Goal: Information Seeking & Learning: Learn about a topic

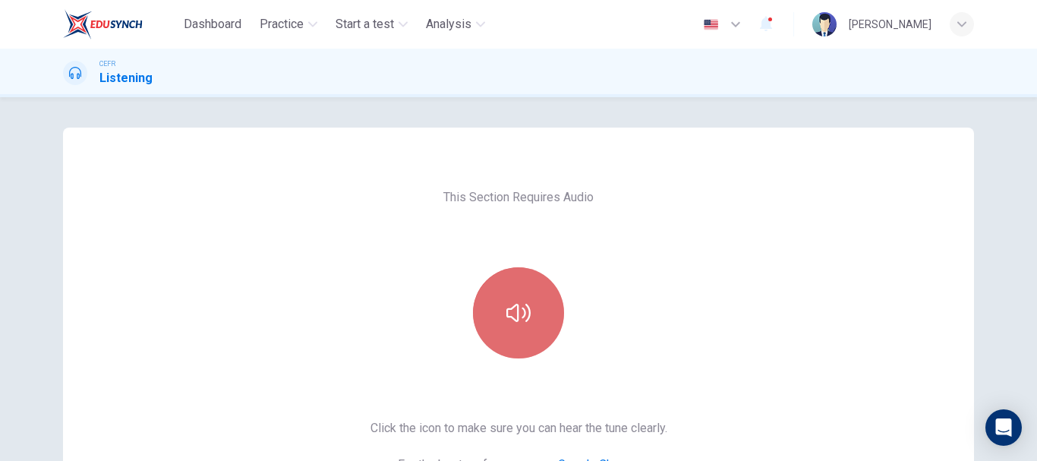
click at [509, 307] on icon "button" at bounding box center [518, 313] width 24 height 18
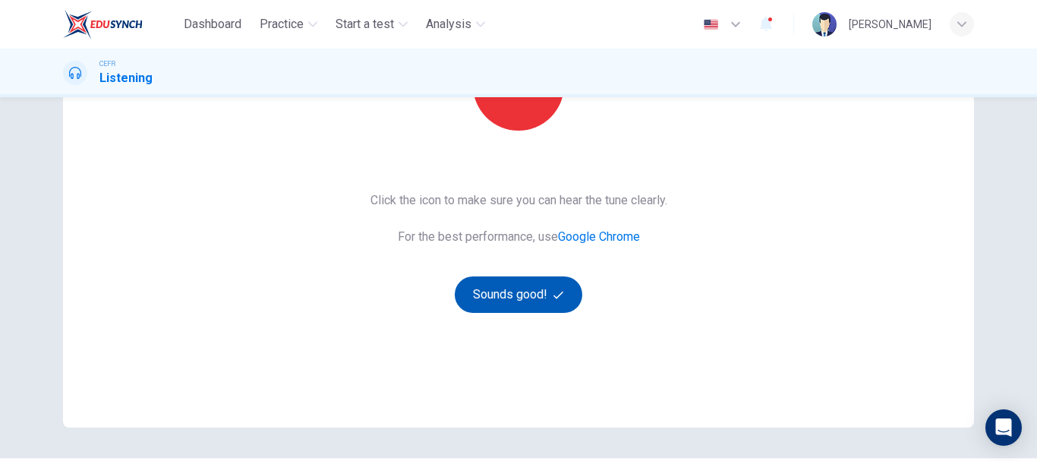
click at [546, 301] on button "Sounds good!" at bounding box center [519, 294] width 128 height 36
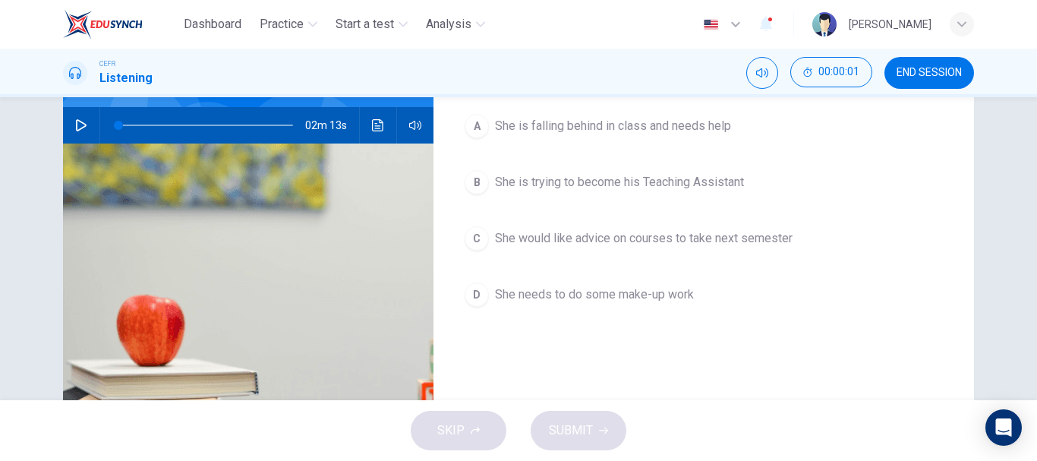
scroll to position [76, 0]
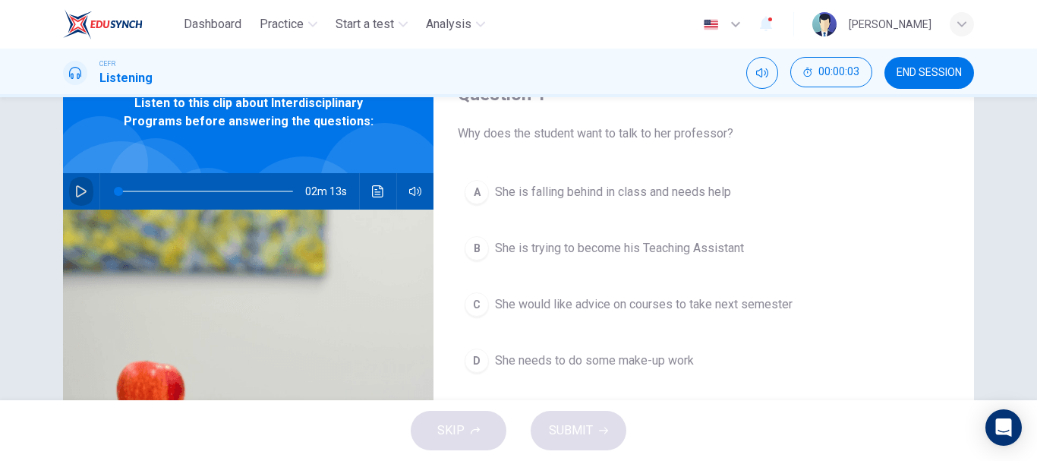
click at [69, 197] on button "button" at bounding box center [81, 191] width 24 height 36
type input "3"
click at [944, 238] on div "A She is falling behind in class and needs help B She is trying to become his T…" at bounding box center [704, 291] width 492 height 237
click at [551, 301] on span "She would like advice on courses to take next semester" at bounding box center [644, 304] width 298 height 18
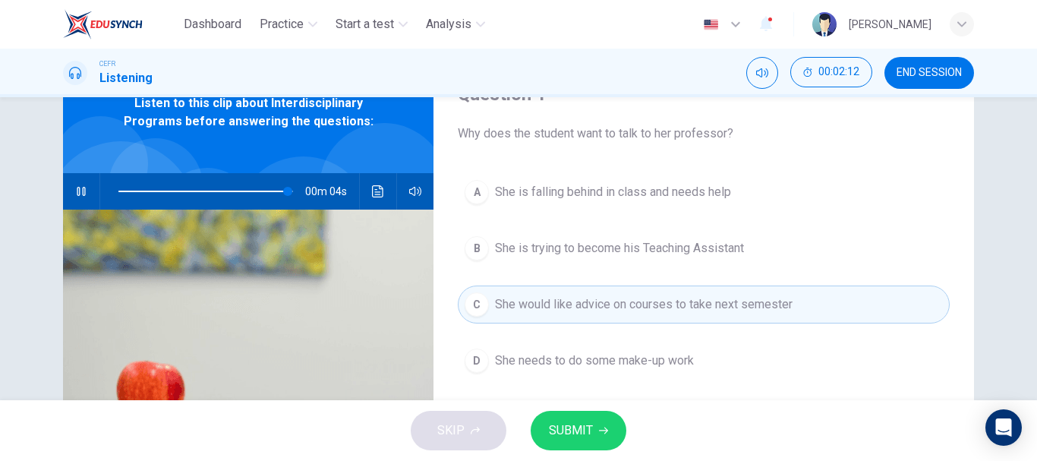
click at [597, 420] on button "SUBMIT" at bounding box center [579, 430] width 96 height 39
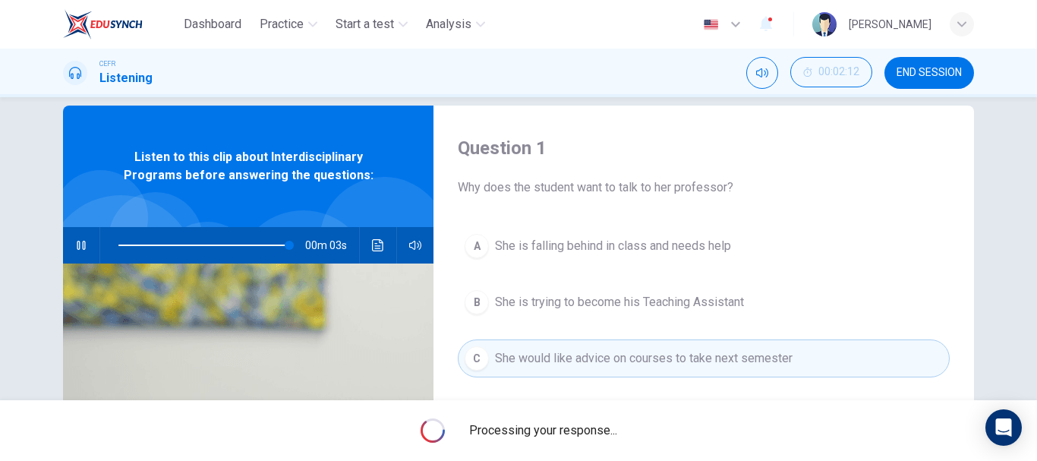
scroll to position [0, 0]
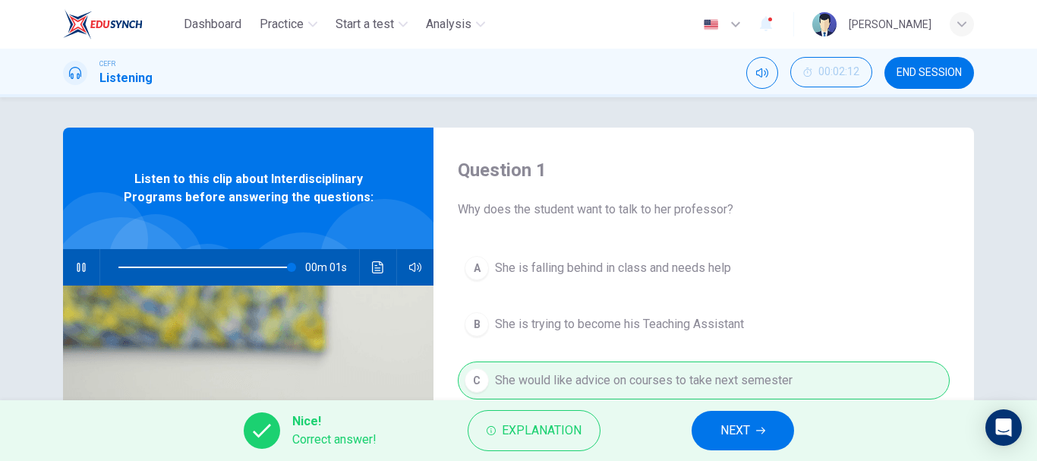
click at [770, 436] on button "NEXT" at bounding box center [742, 430] width 102 height 39
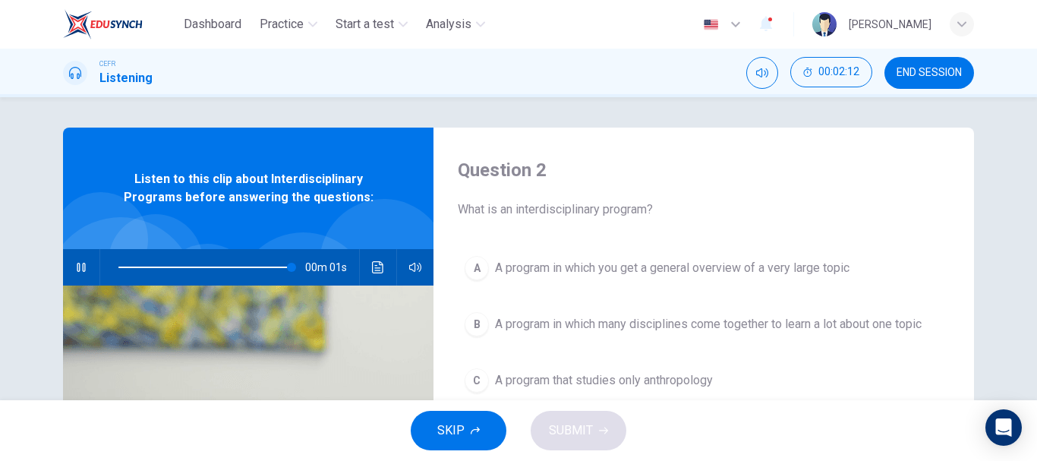
type input "0"
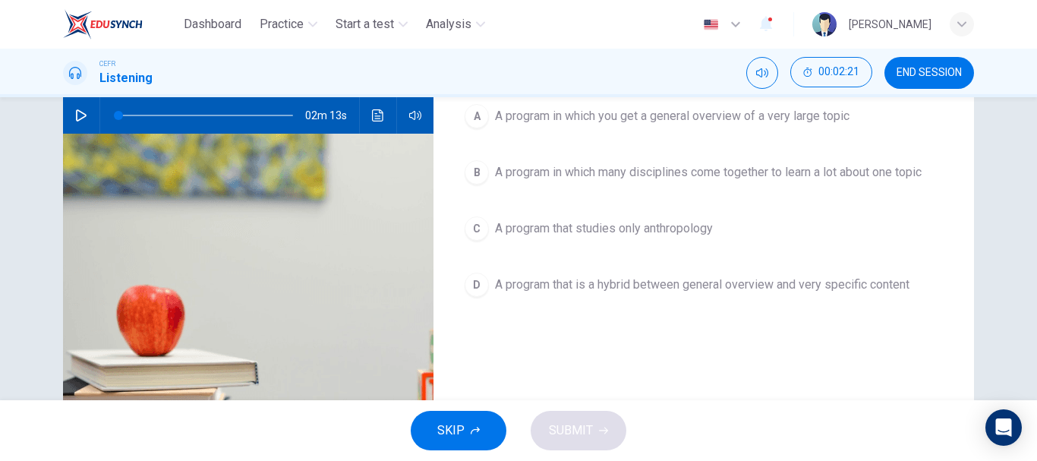
scroll to position [76, 0]
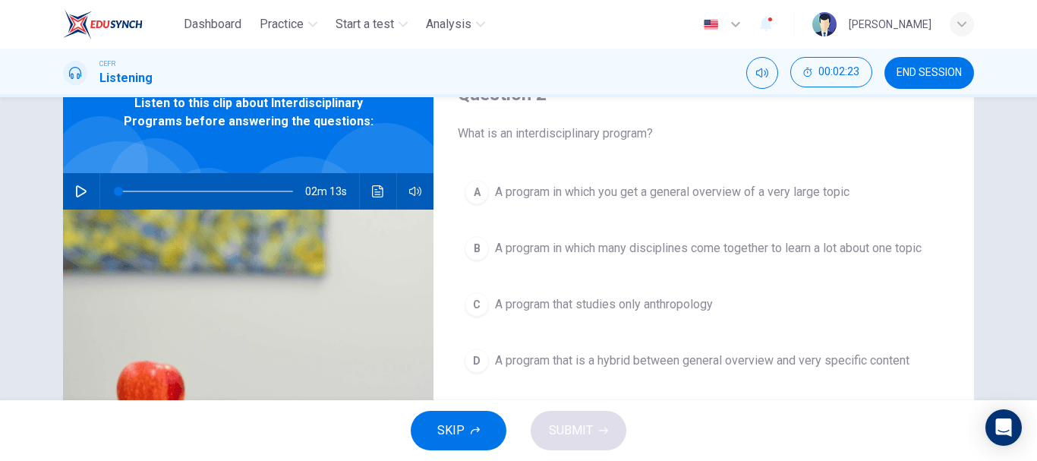
click at [603, 242] on span "A program in which many disciplines come together to learn a lot about one topic" at bounding box center [708, 248] width 427 height 18
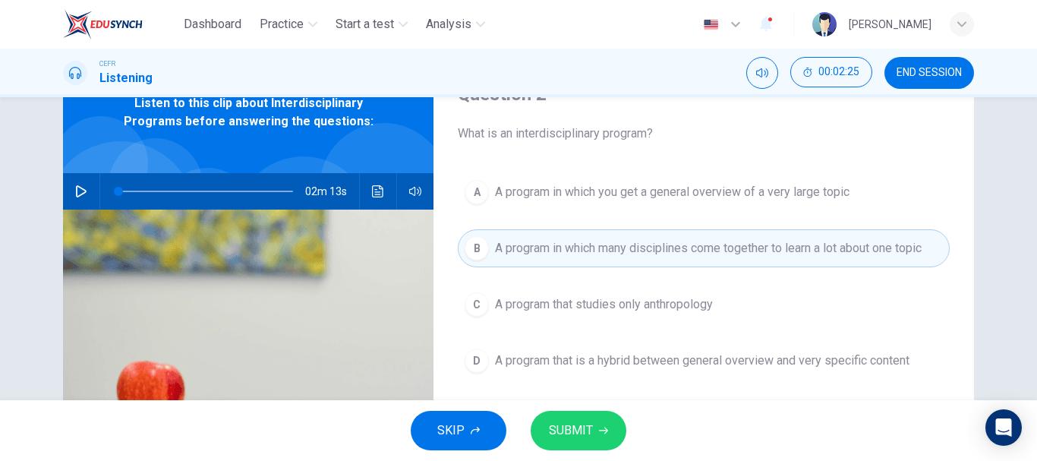
click at [594, 424] on button "SUBMIT" at bounding box center [579, 430] width 96 height 39
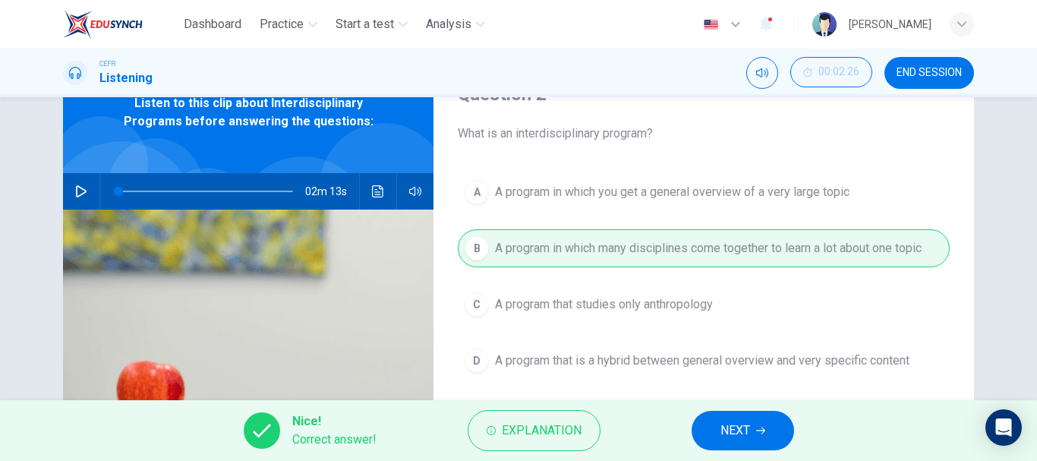
click at [743, 422] on span "NEXT" at bounding box center [735, 430] width 30 height 21
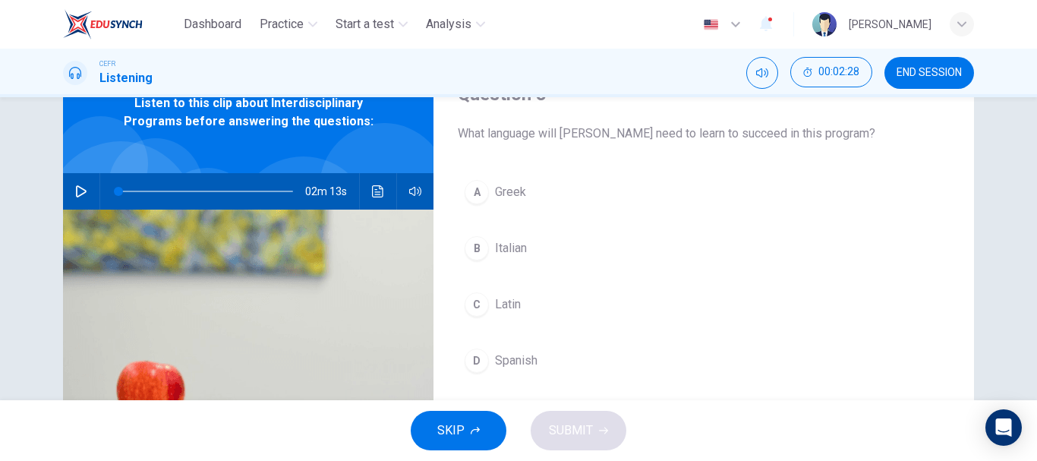
click at [467, 309] on div "C" at bounding box center [477, 304] width 24 height 24
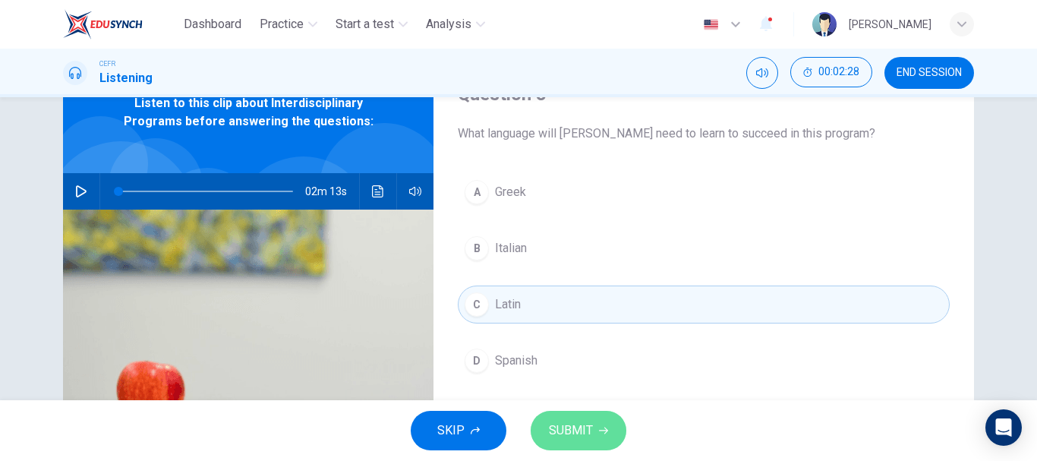
click at [589, 416] on button "SUBMIT" at bounding box center [579, 430] width 96 height 39
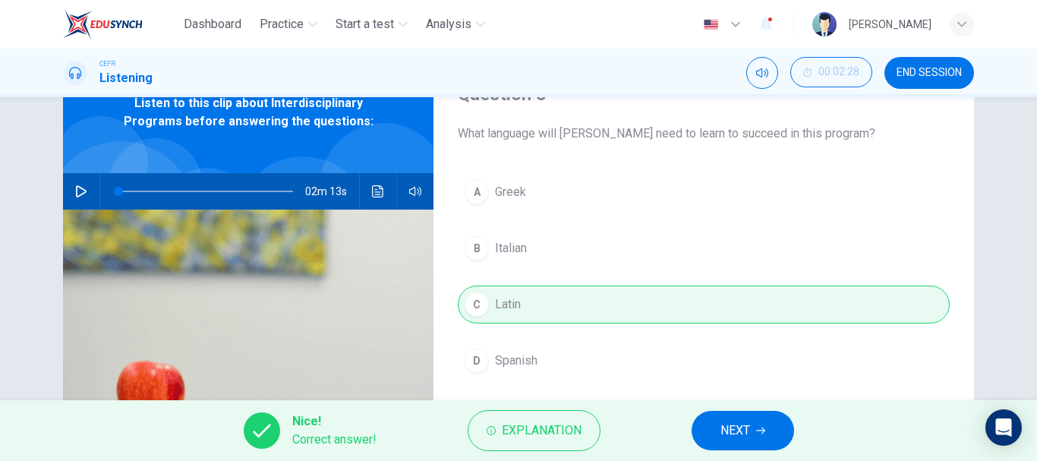
click at [742, 429] on span "NEXT" at bounding box center [735, 430] width 30 height 21
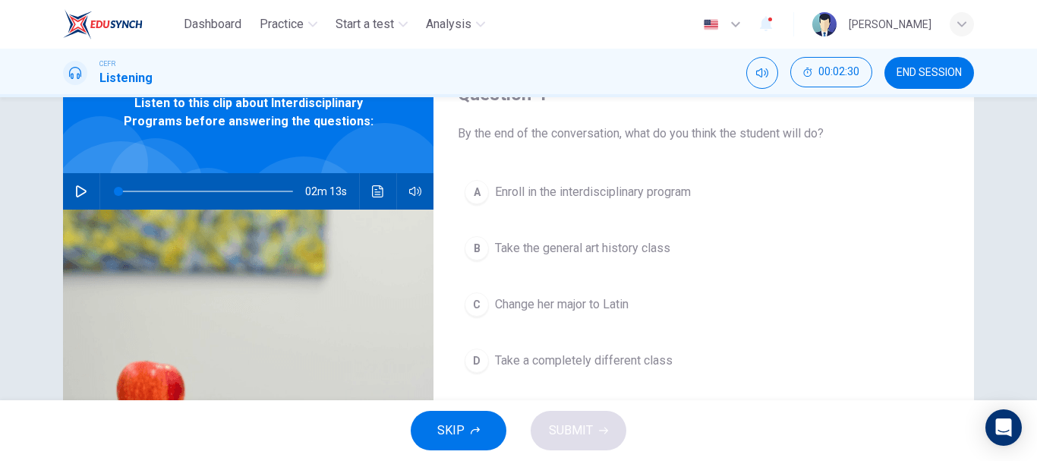
scroll to position [152, 0]
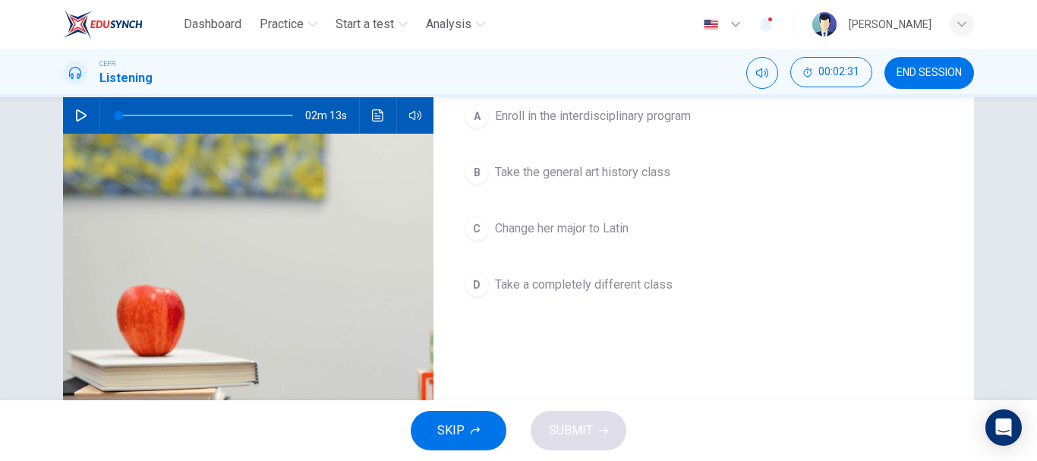
click at [676, 107] on span "Enroll in the interdisciplinary program" at bounding box center [593, 116] width 196 height 18
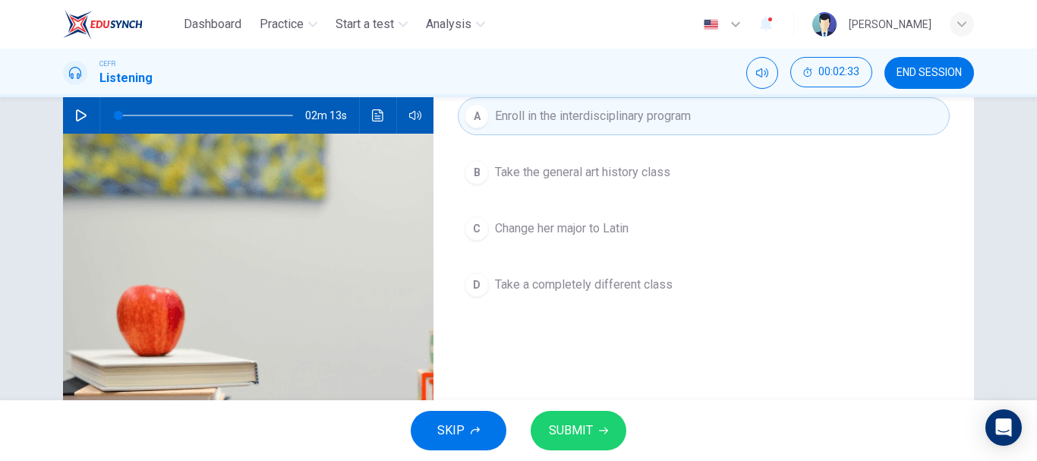
click at [607, 428] on button "SUBMIT" at bounding box center [579, 430] width 96 height 39
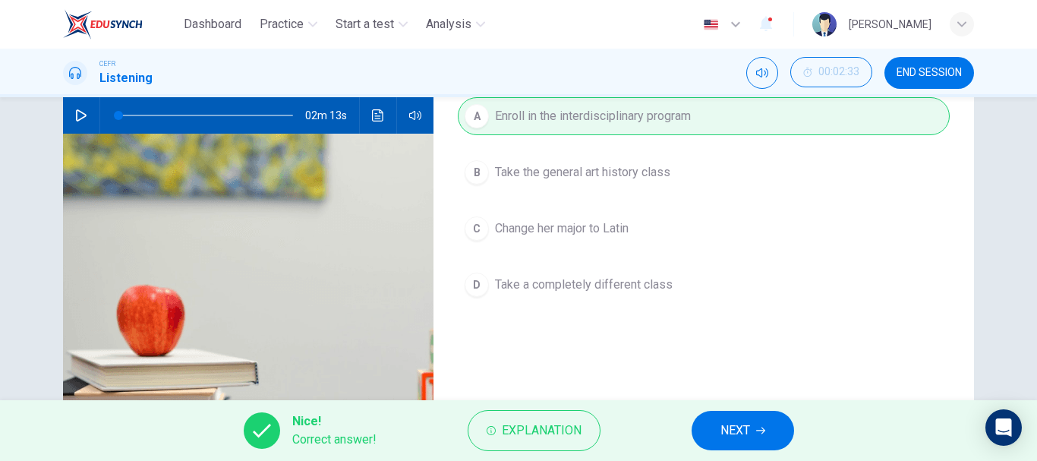
click at [732, 420] on span "NEXT" at bounding box center [735, 430] width 30 height 21
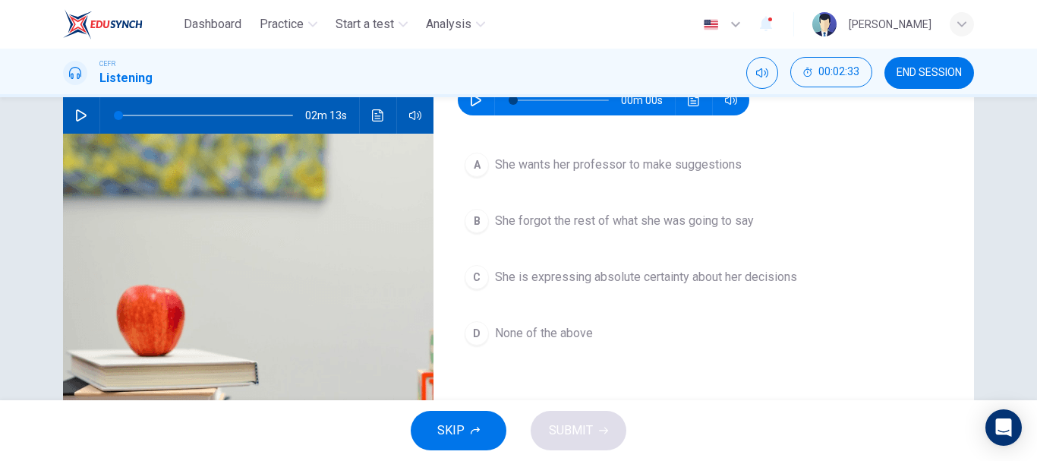
scroll to position [76, 0]
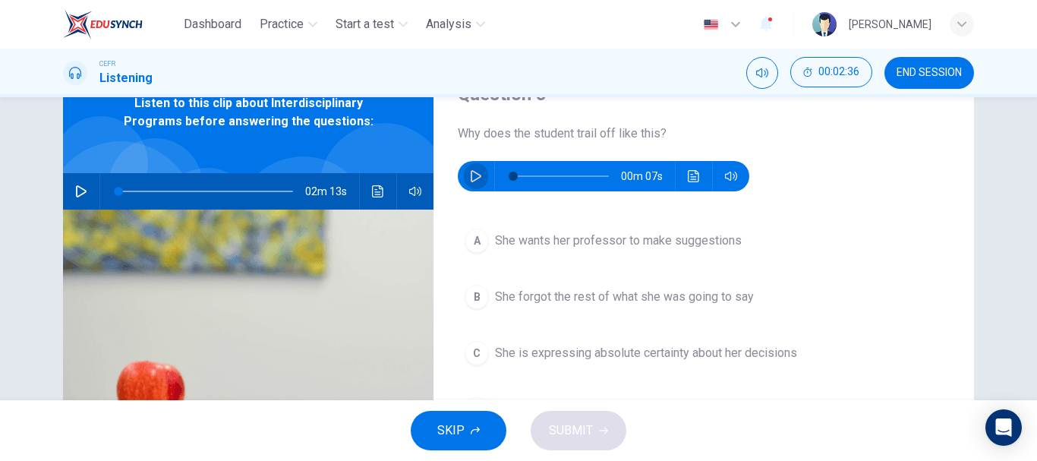
click at [474, 176] on icon "button" at bounding box center [476, 176] width 12 height 12
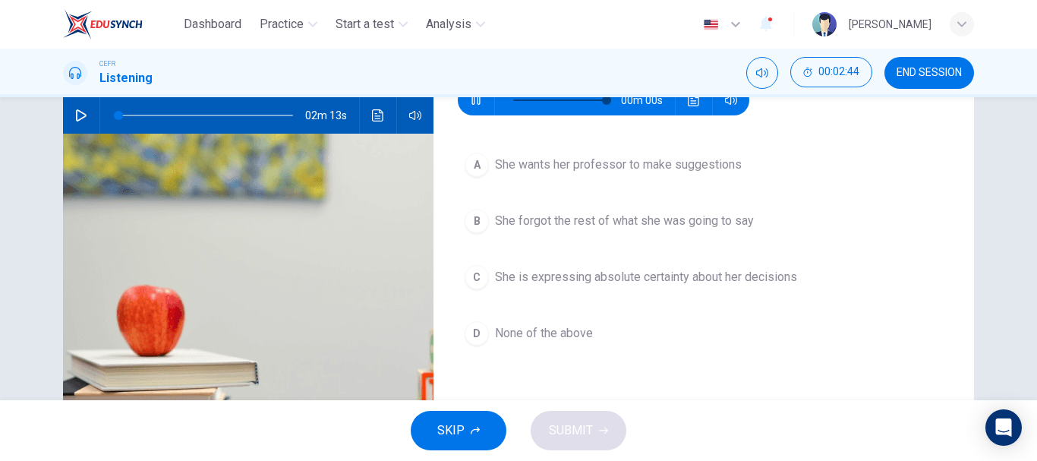
type input "0"
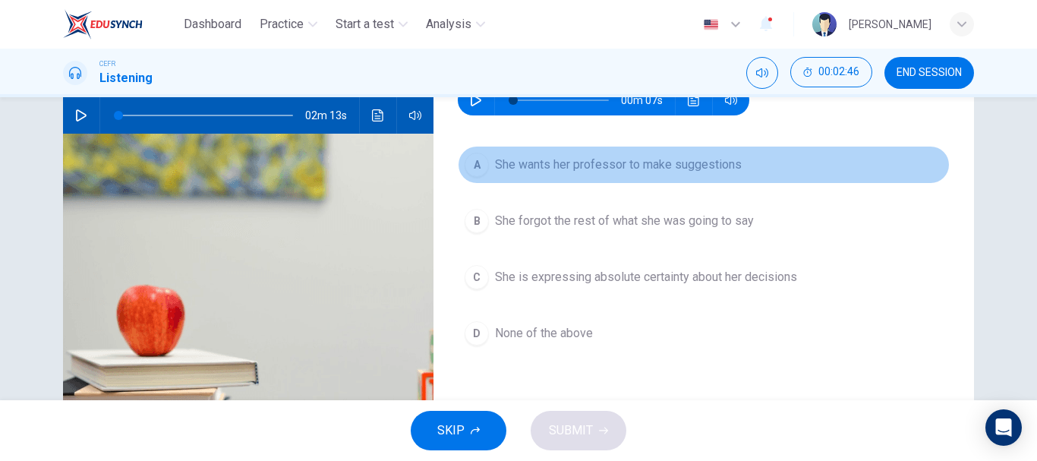
click at [559, 163] on span "She wants her professor to make suggestions" at bounding box center [618, 165] width 247 height 18
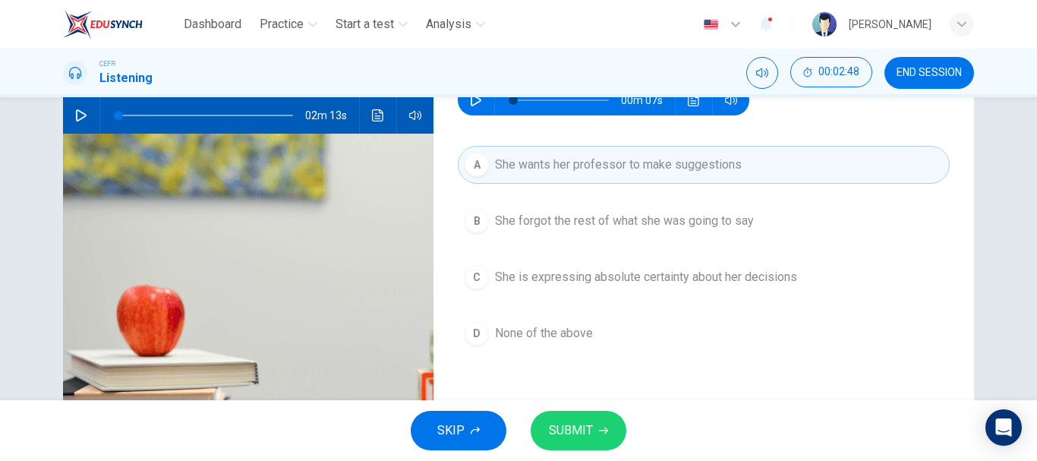
click at [599, 424] on button "SUBMIT" at bounding box center [579, 430] width 96 height 39
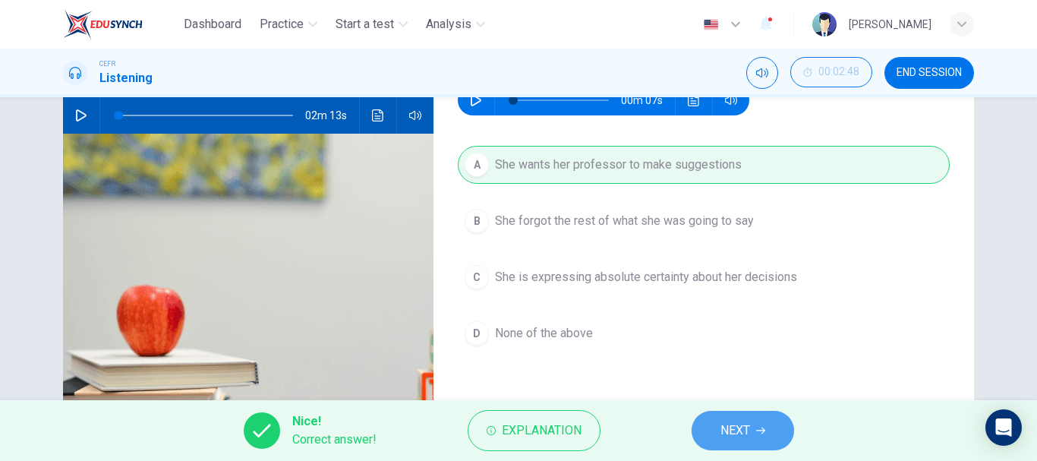
click at [761, 425] on button "NEXT" at bounding box center [742, 430] width 102 height 39
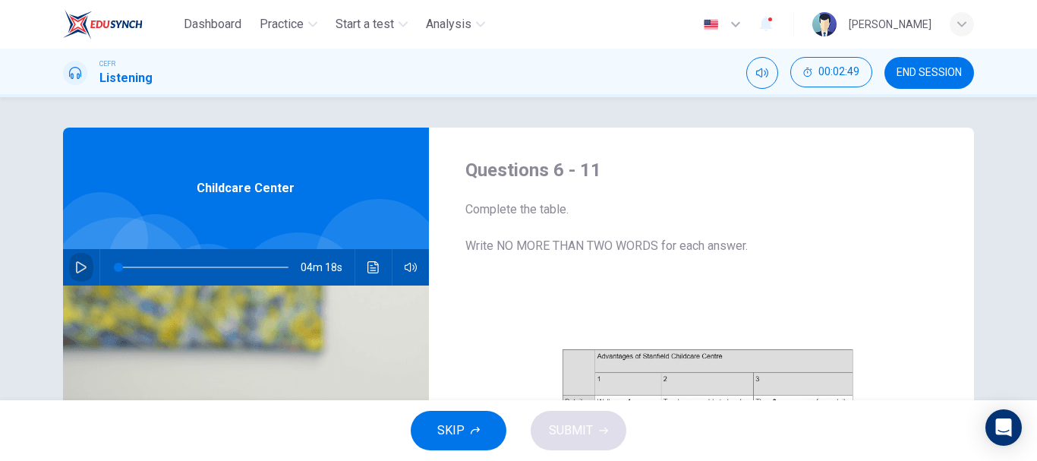
click at [75, 271] on icon "button" at bounding box center [81, 267] width 12 height 12
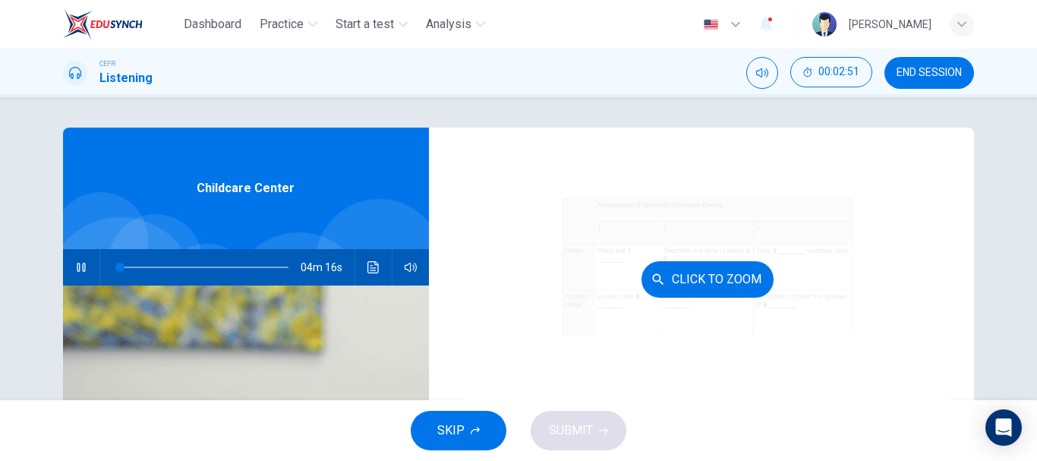
scroll to position [141, 0]
click at [691, 290] on button "Click to Zoom" at bounding box center [707, 289] width 132 height 36
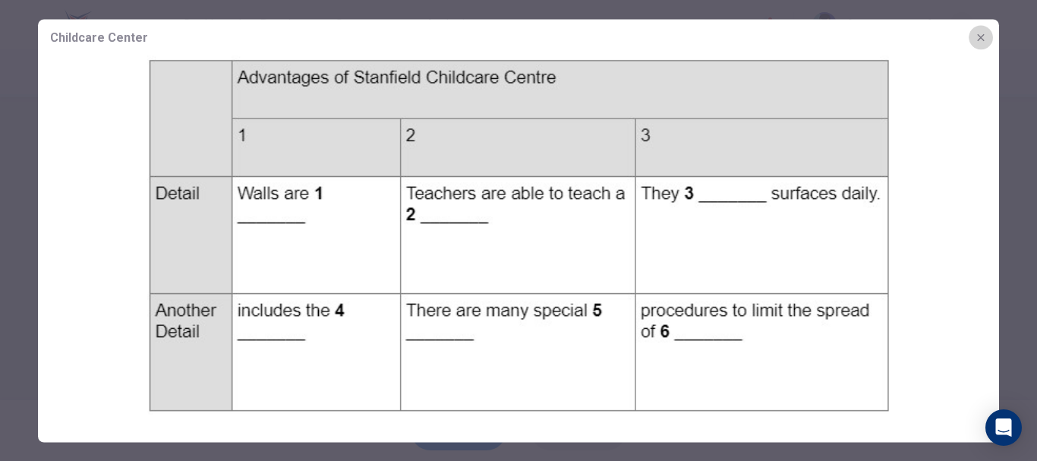
click at [986, 35] on icon "button" at bounding box center [981, 37] width 12 height 12
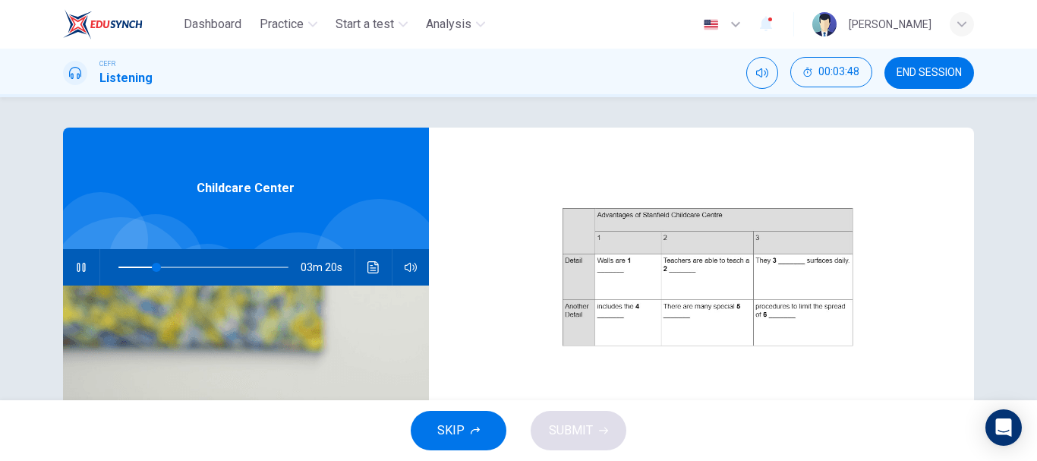
type input "23"
type input "0"
click at [225, 320] on img at bounding box center [246, 470] width 366 height 370
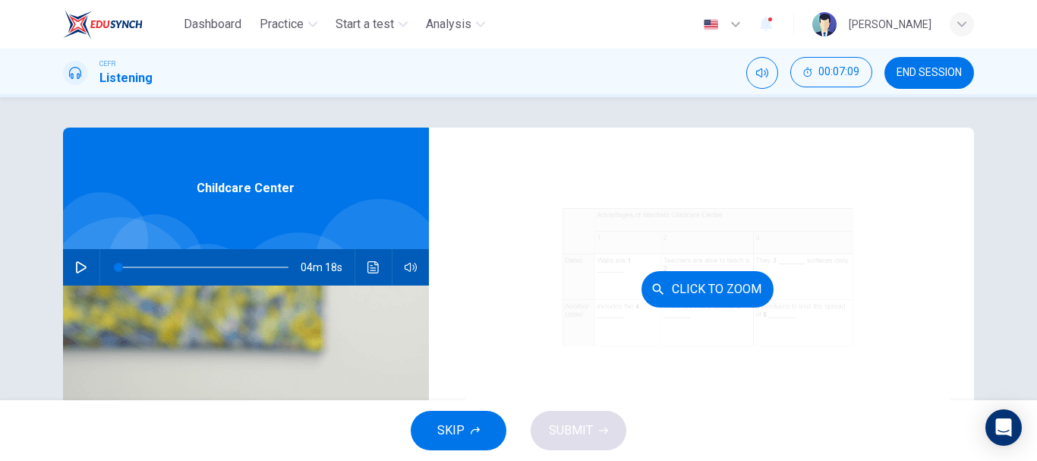
scroll to position [217, 0]
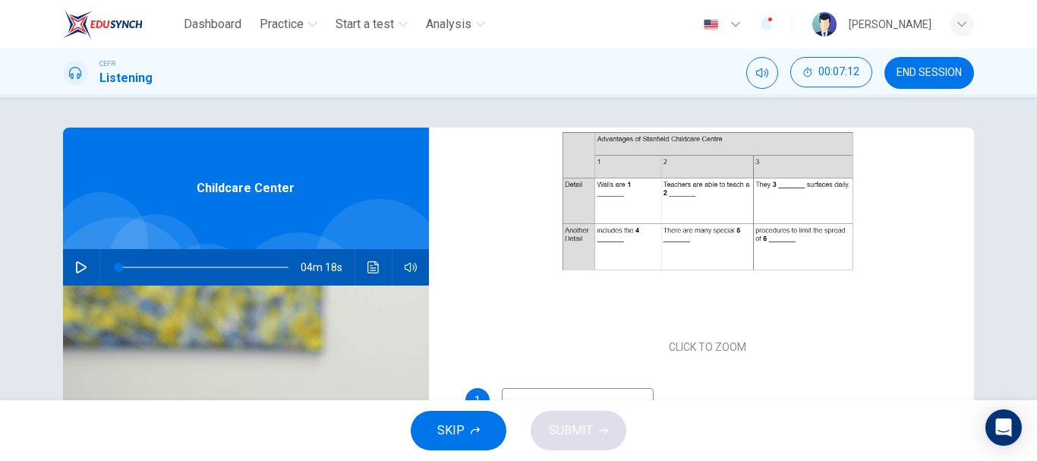
click at [599, 392] on input at bounding box center [578, 400] width 152 height 24
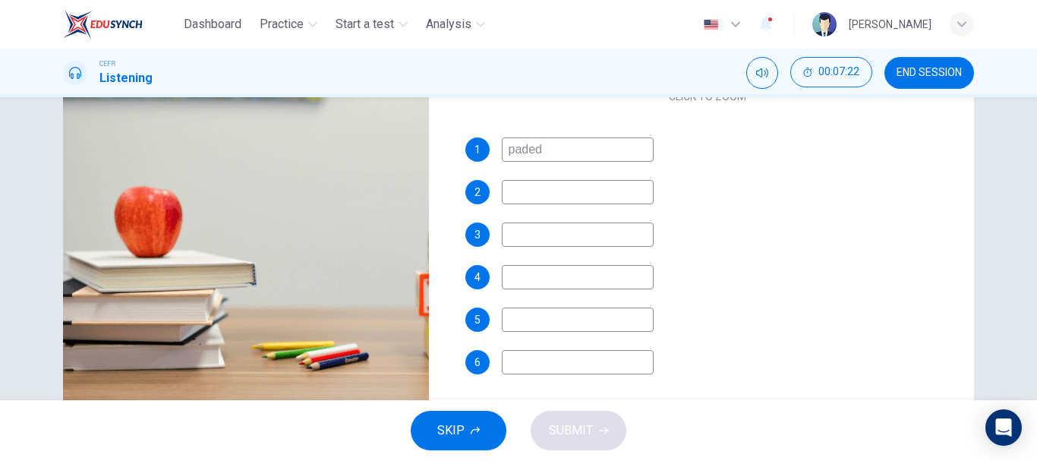
scroll to position [285, 0]
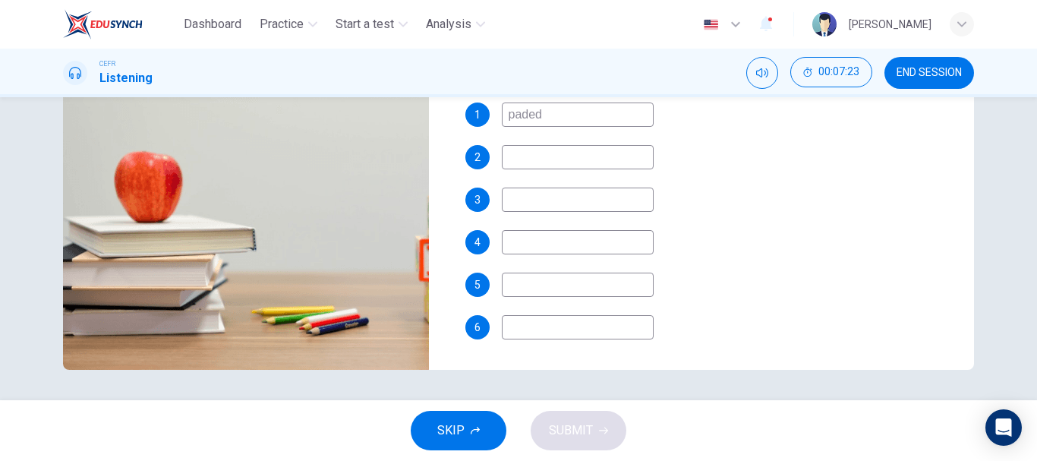
type input "paded"
click at [582, 158] on input at bounding box center [578, 157] width 152 height 24
type input "skill"
click at [553, 122] on input "paded" at bounding box center [578, 114] width 152 height 24
click at [526, 112] on input "paded" at bounding box center [578, 114] width 152 height 24
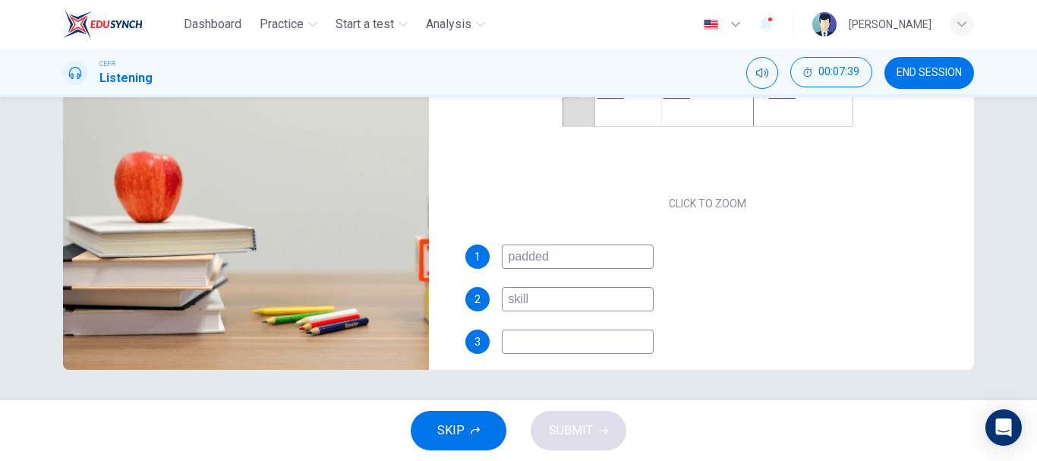
scroll to position [217, 0]
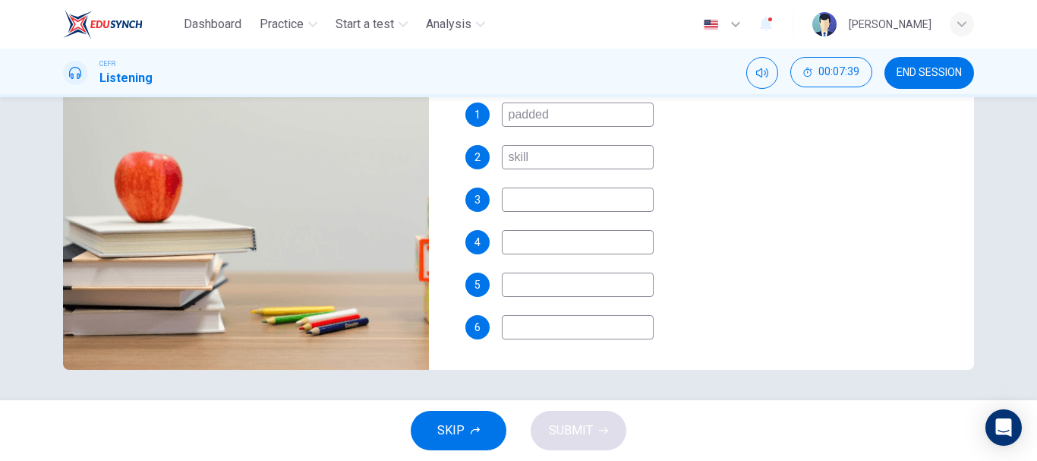
type input "padded"
click at [599, 205] on input at bounding box center [578, 199] width 152 height 24
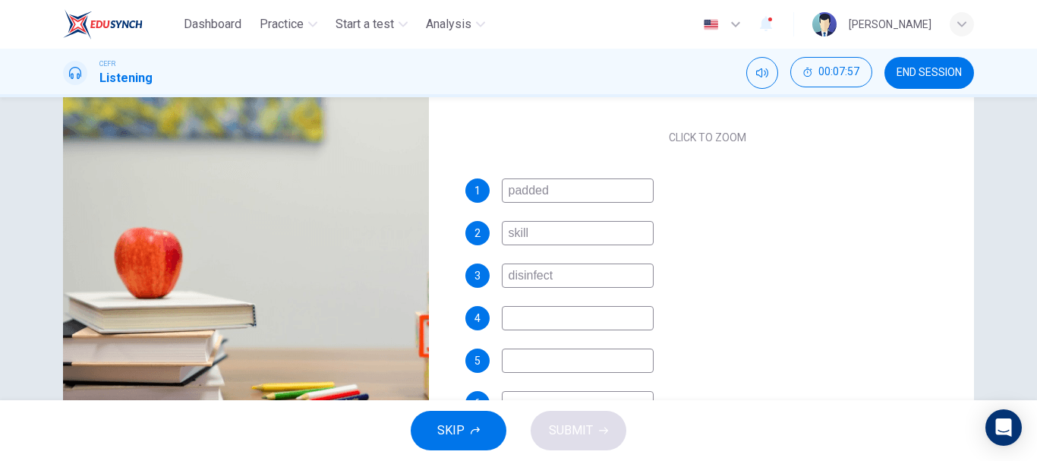
type input "disinfect"
click at [580, 320] on input at bounding box center [578, 318] width 152 height 24
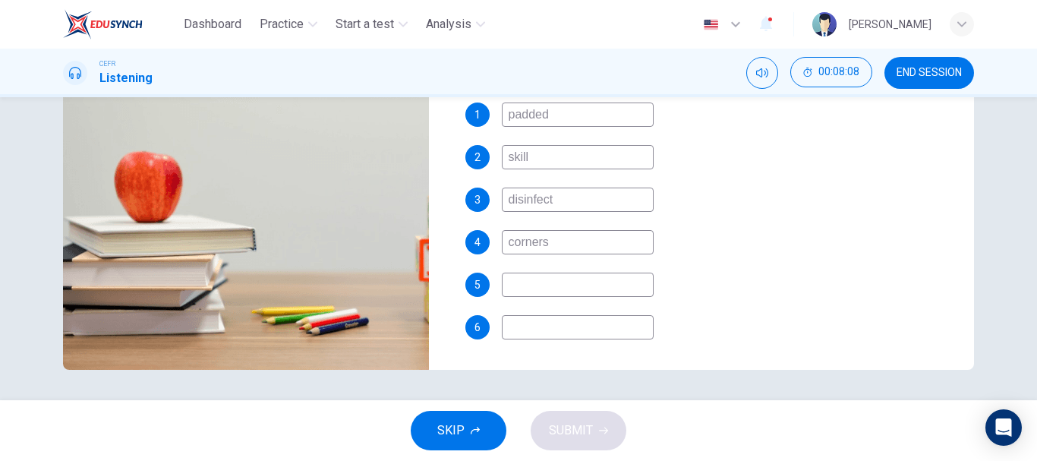
type input "corners"
click at [592, 326] on input at bounding box center [578, 327] width 152 height 24
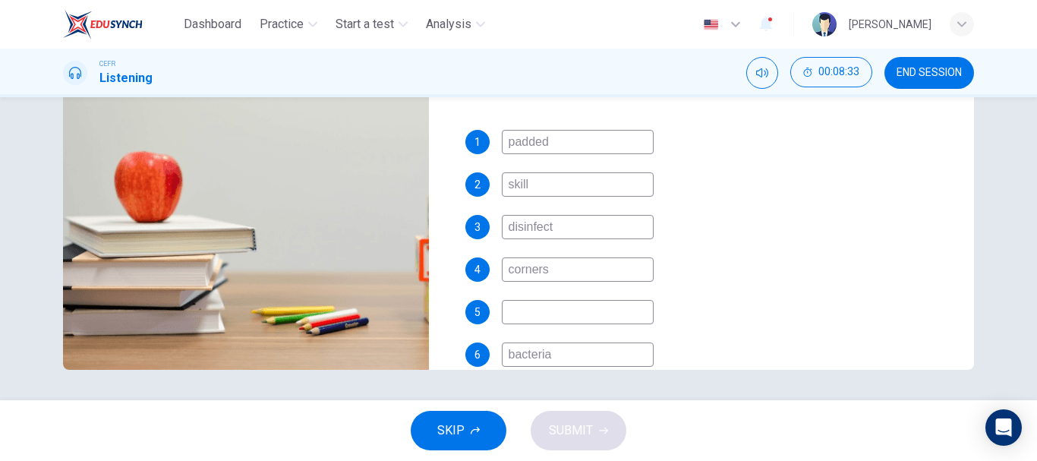
scroll to position [217, 0]
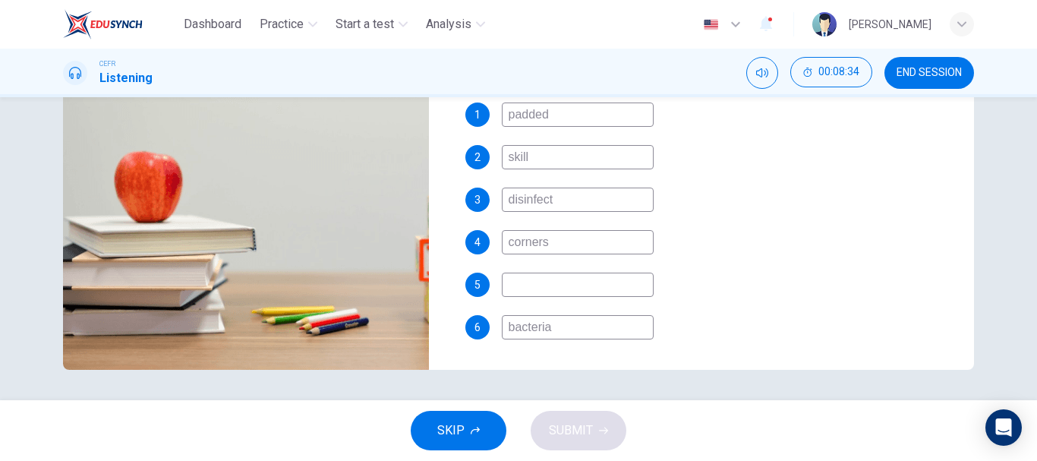
type input "bacteria"
click at [565, 286] on input at bounding box center [578, 284] width 152 height 24
type input "skills"
click at [593, 423] on button "SUBMIT" at bounding box center [579, 430] width 96 height 39
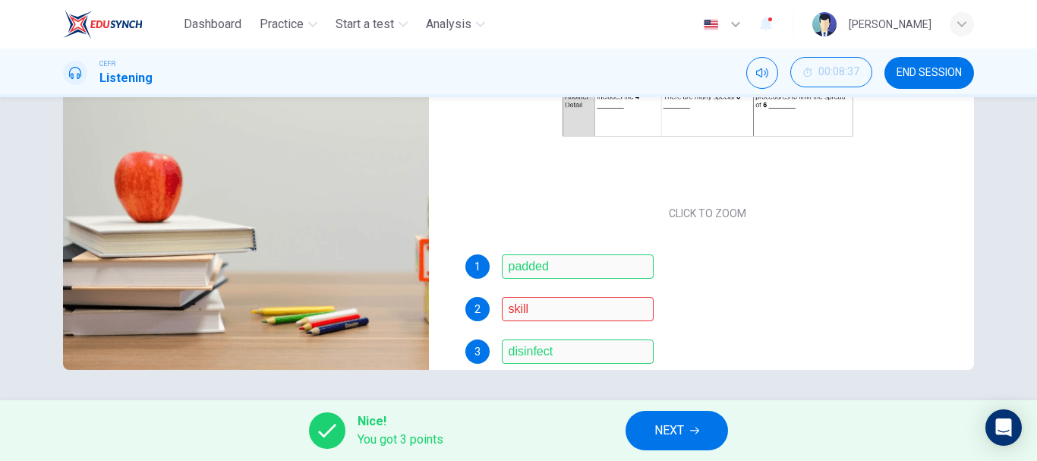
scroll to position [0, 0]
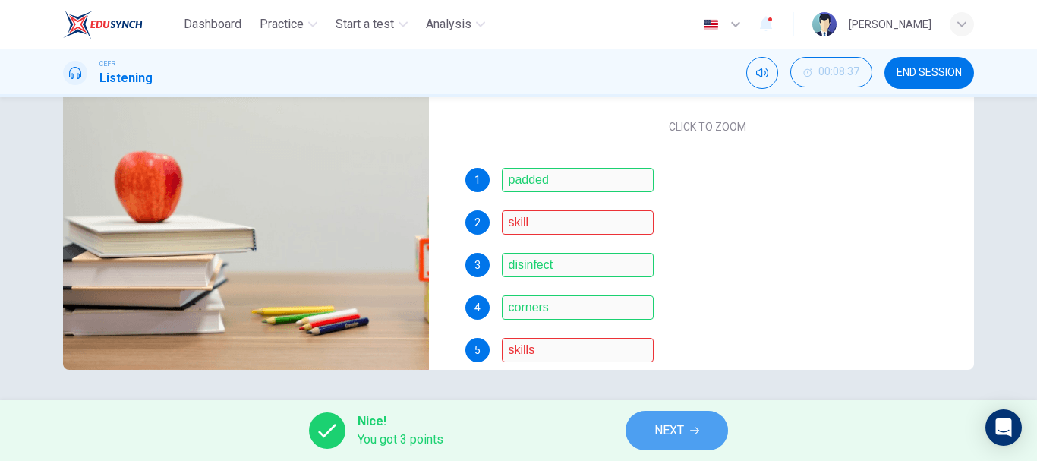
click at [671, 426] on span "NEXT" at bounding box center [669, 430] width 30 height 21
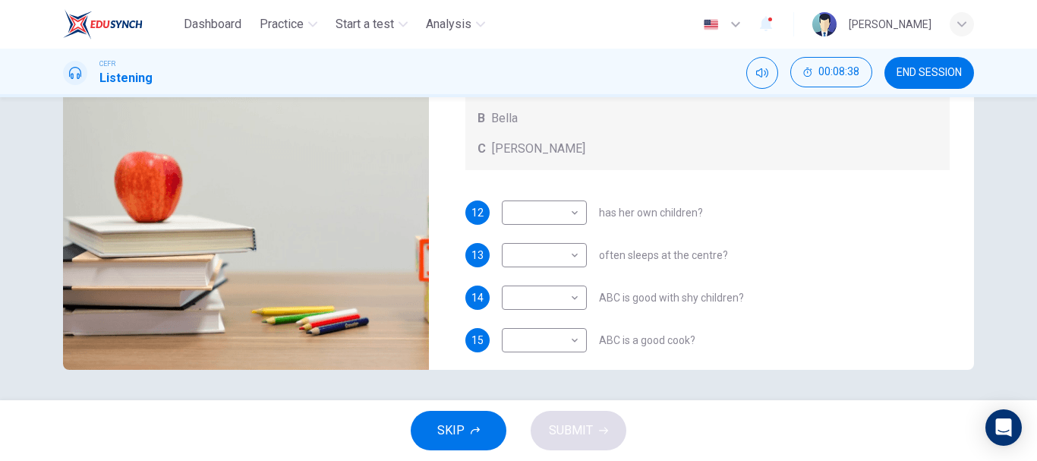
scroll to position [209, 0]
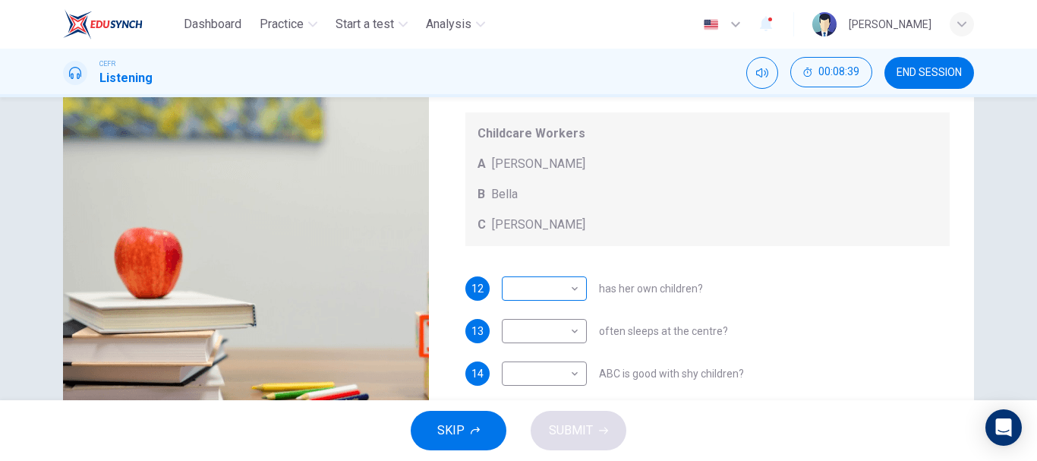
click at [562, 287] on body "Dashboard Practice Start a test Analysis English en ​ [PERSON_NAME] CEFR Listen…" at bounding box center [518, 230] width 1037 height 461
click at [546, 360] on li "C" at bounding box center [540, 361] width 85 height 24
type input "C"
click at [544, 325] on body "Dashboard Practice Start a test Analysis English en ​ [PERSON_NAME] CEFR Listen…" at bounding box center [518, 230] width 1037 height 461
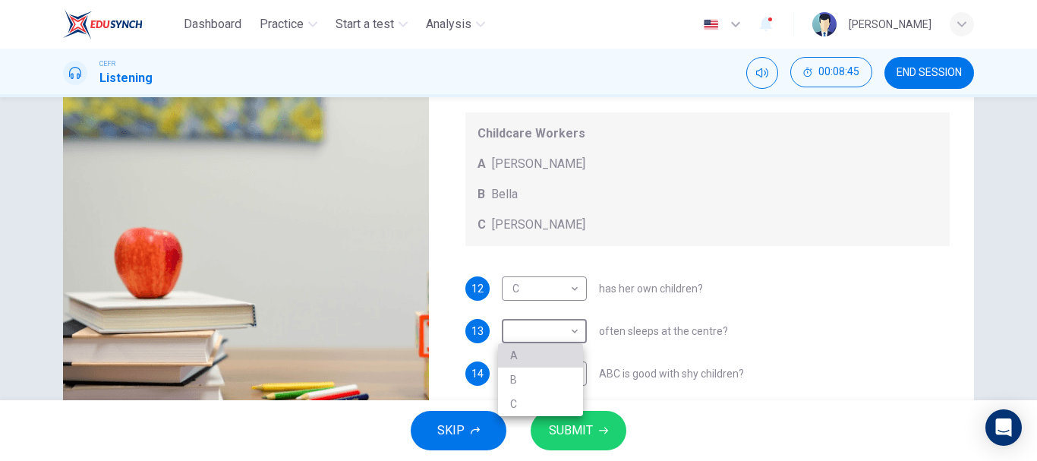
click at [537, 363] on li "A" at bounding box center [540, 355] width 85 height 24
type input "A"
click at [553, 374] on body "Dashboard Practice Start a test Analysis English en ​ [PERSON_NAME] CEFR Listen…" at bounding box center [518, 230] width 1037 height 461
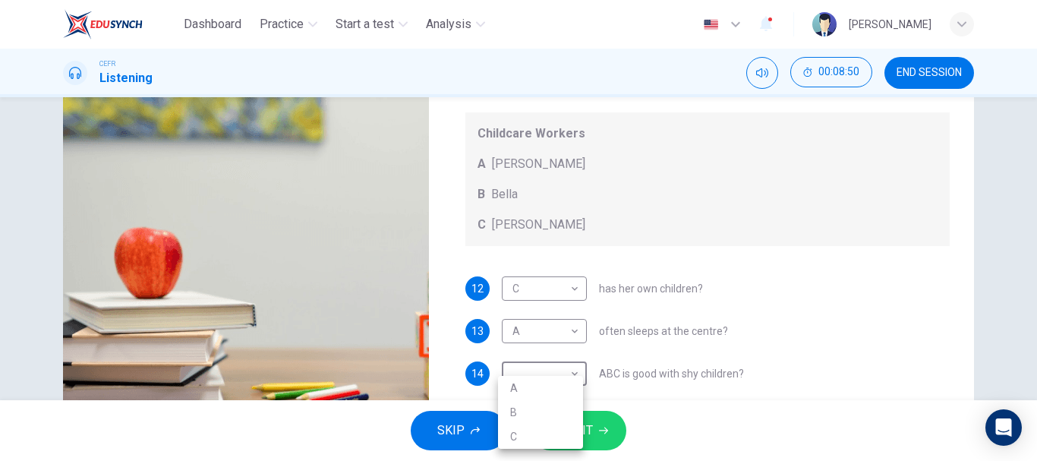
click at [539, 439] on li "C" at bounding box center [540, 436] width 85 height 24
type input "C"
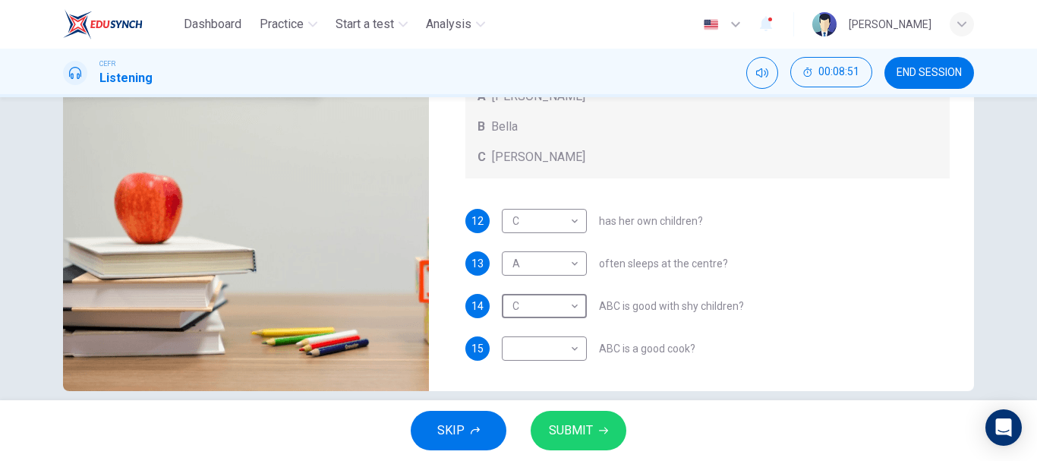
scroll to position [285, 0]
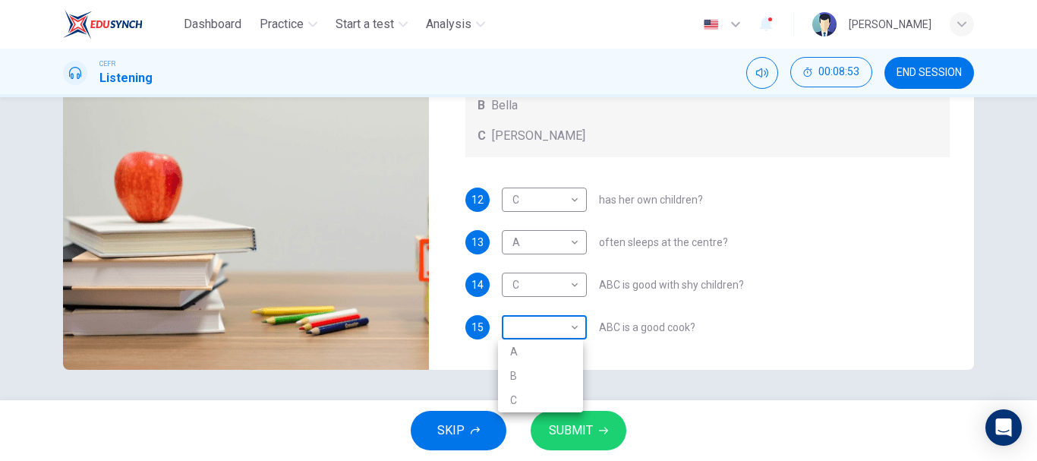
click at [561, 322] on body "Dashboard Practice Start a test Analysis English en ​ [PERSON_NAME] CEFR Listen…" at bounding box center [518, 230] width 1037 height 461
click at [543, 379] on li "B" at bounding box center [540, 376] width 85 height 24
type input "B"
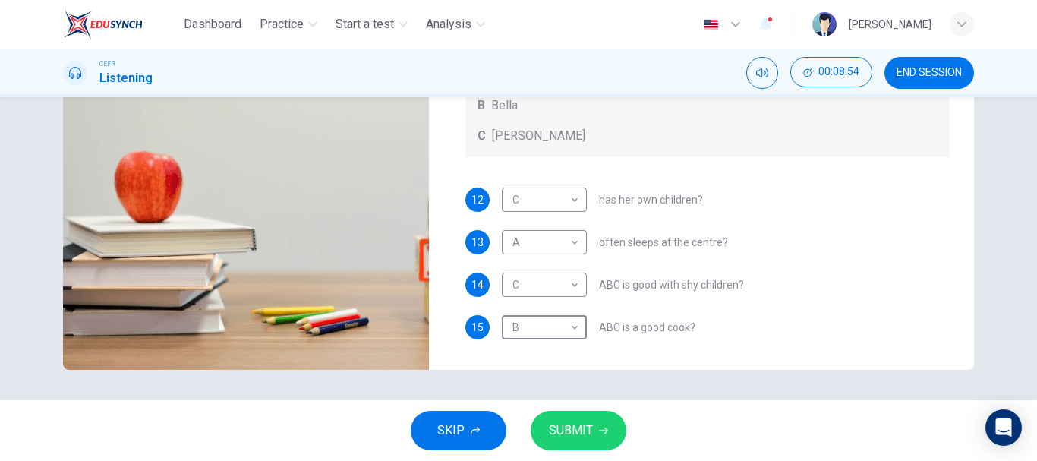
click at [574, 434] on span "SUBMIT" at bounding box center [571, 430] width 44 height 21
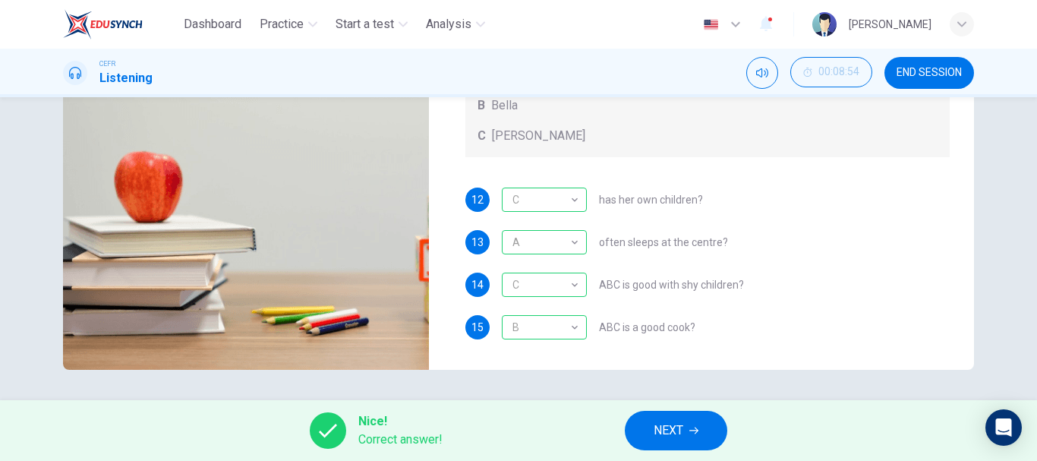
click at [683, 424] on span "NEXT" at bounding box center [669, 430] width 30 height 21
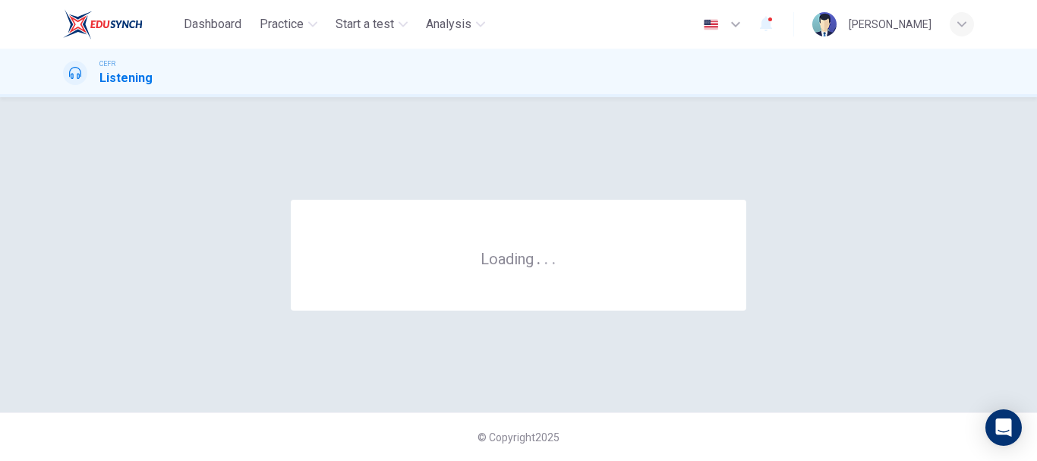
scroll to position [0, 0]
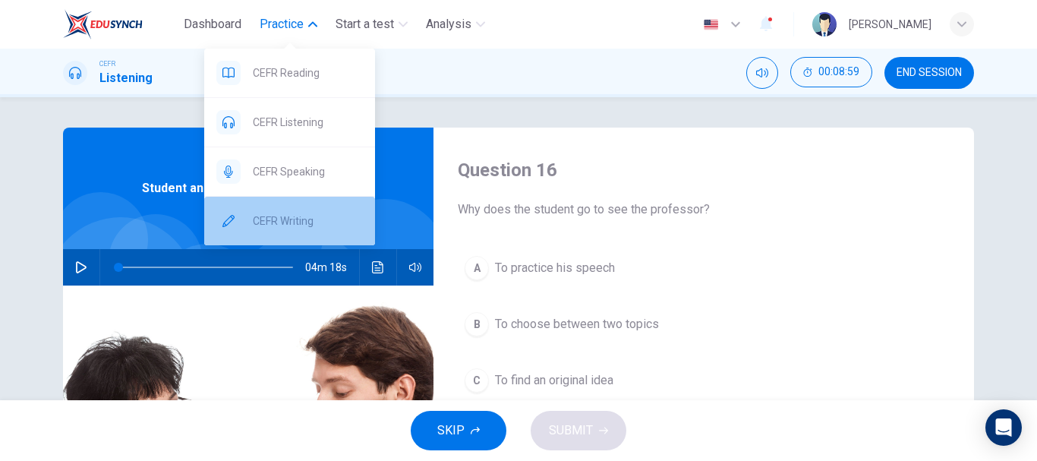
click at [301, 210] on div "CEFR Writing" at bounding box center [289, 221] width 171 height 49
